Goal: Manage account settings

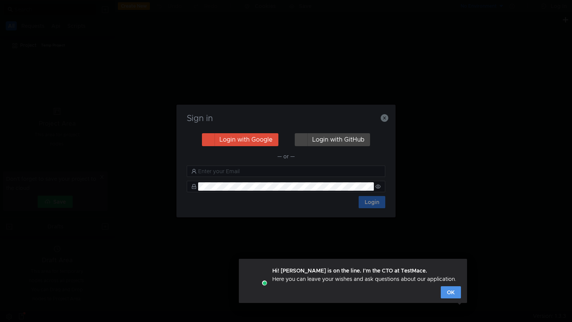
click at [452, 294] on button "OK" at bounding box center [451, 292] width 20 height 12
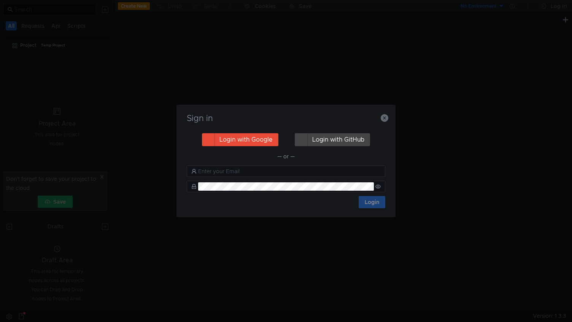
click at [261, 140] on button "Login with Google" at bounding box center [240, 139] width 76 height 13
click at [254, 139] on button "Login with Google" at bounding box center [240, 139] width 76 height 13
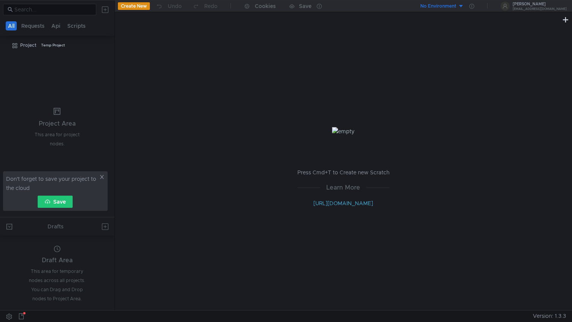
click at [327, 173] on p "Press Cmd+T to Create new Scratch" at bounding box center [343, 172] width 92 height 9
click at [327, 174] on p "Press Cmd+T to Create new Scratch" at bounding box center [343, 172] width 92 height 9
click at [103, 178] on icon at bounding box center [101, 177] width 5 height 5
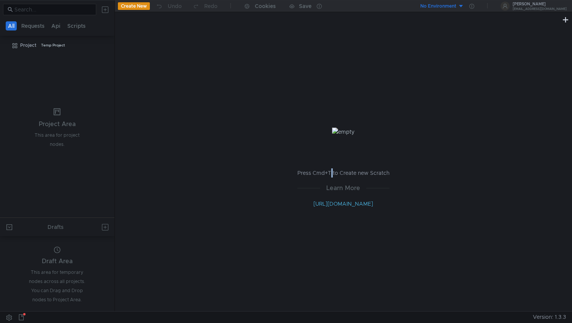
click at [252, 143] on div "Press Cmd+T to Create new Scratch Learn More [URL][DOMAIN_NAME]" at bounding box center [343, 167] width 457 height 286
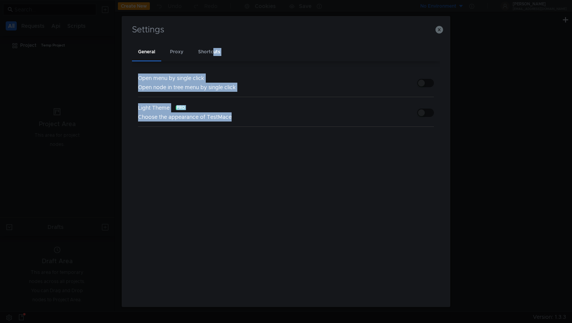
drag, startPoint x: 210, startPoint y: 56, endPoint x: 205, endPoint y: 144, distance: 88.4
click at [205, 144] on app-tabset "General Proxy Shortcuts Open menu by single click Open node in tree menu by sin…" at bounding box center [286, 170] width 308 height 254
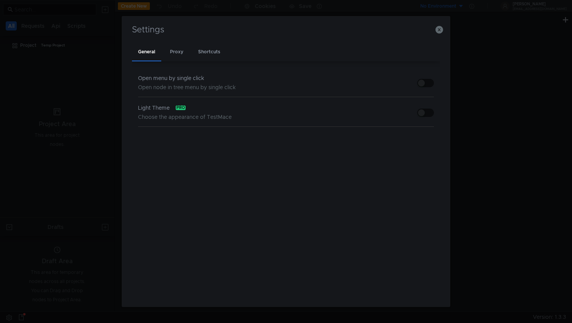
click at [212, 140] on div "Open menu by single click Open node in tree menu by single click Light Theme pr…" at bounding box center [286, 179] width 308 height 236
click at [170, 115] on span "Choose the appearance of TestMace" at bounding box center [185, 116] width 94 height 7
drag, startPoint x: 172, startPoint y: 114, endPoint x: 150, endPoint y: 109, distance: 22.2
click at [149, 108] on div "Light Theme pro Choose the appearance of TestMace" at bounding box center [185, 112] width 94 height 18
click at [165, 122] on div "Light Theme pro Choose the appearance of TestMace" at bounding box center [286, 112] width 296 height 30
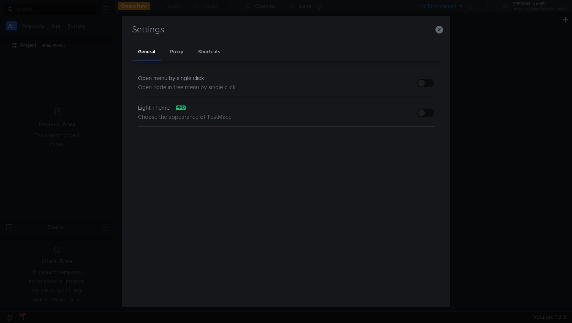
click at [165, 120] on span "Choose the appearance of TestMace" at bounding box center [185, 116] width 94 height 7
click at [215, 134] on div "Open menu by single click Open node in tree menu by single click Light Theme pr…" at bounding box center [286, 179] width 308 height 236
click at [496, 103] on div "Settings General Proxy Shortcuts Open menu by single click Open node in tree me…" at bounding box center [286, 161] width 572 height 323
click at [175, 50] on div "Proxy" at bounding box center [176, 52] width 25 height 18
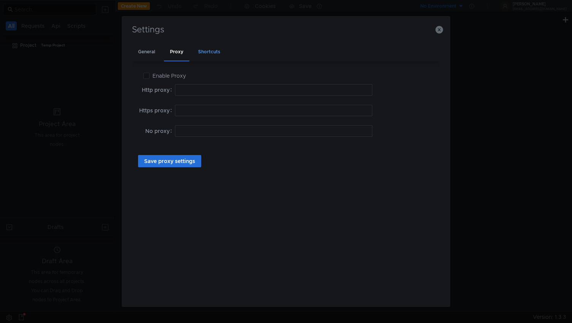
click at [212, 50] on div "Shortcuts" at bounding box center [209, 52] width 34 height 18
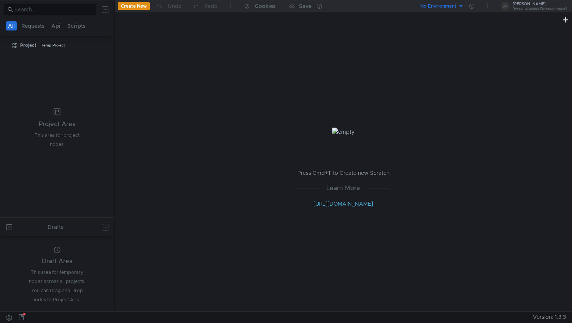
click at [464, 5] on button "No Environment" at bounding box center [437, 6] width 53 height 12
click at [294, 102] on div at bounding box center [286, 161] width 572 height 323
